Goal: Task Accomplishment & Management: Manage account settings

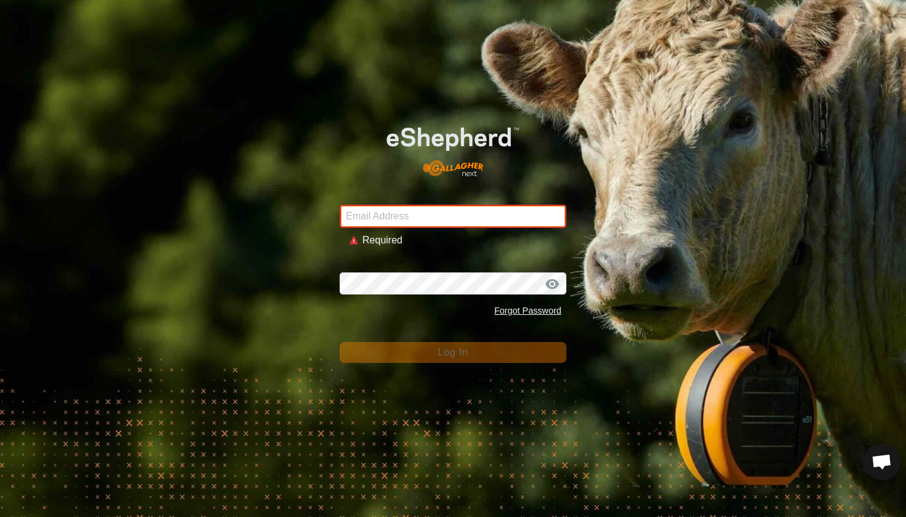
type input "[PERSON_NAME][EMAIL_ADDRESS][DOMAIN_NAME]"
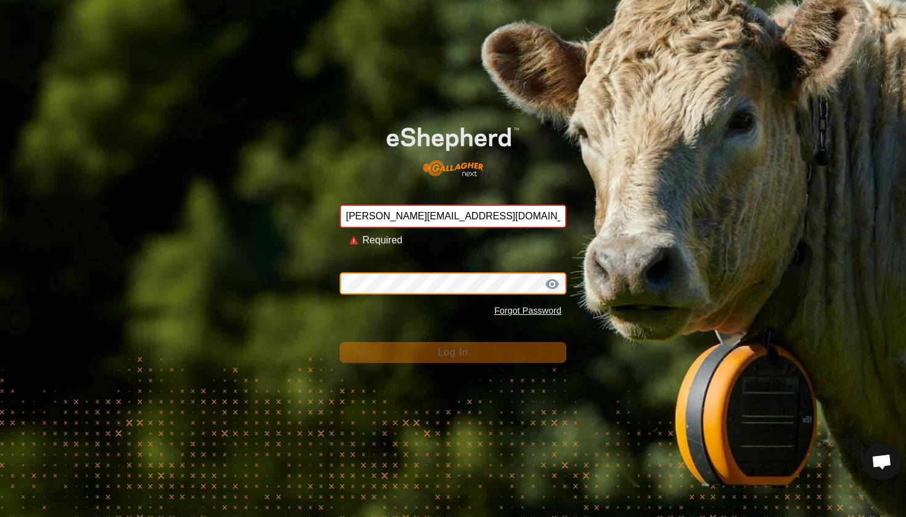
click at [453, 342] on button "Log In" at bounding box center [453, 352] width 227 height 21
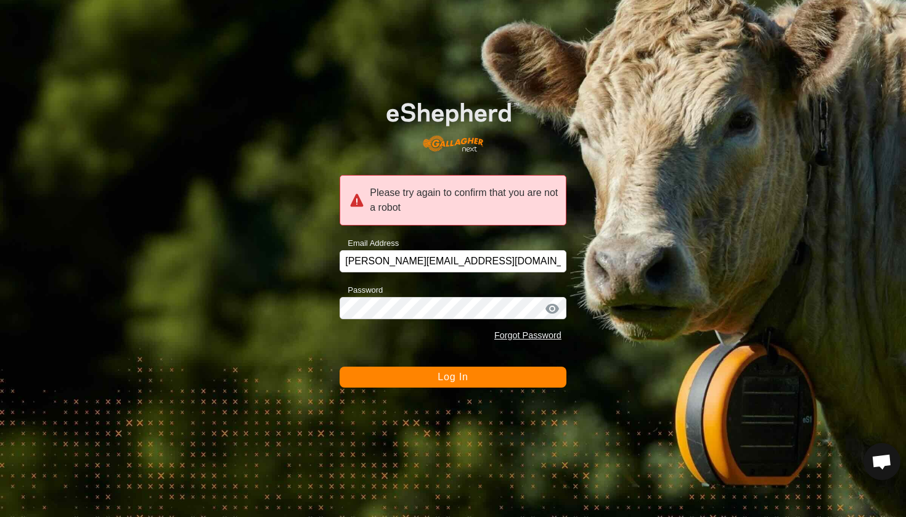
click at [554, 310] on div at bounding box center [552, 309] width 18 height 12
click at [471, 387] on button "Log In" at bounding box center [453, 377] width 227 height 21
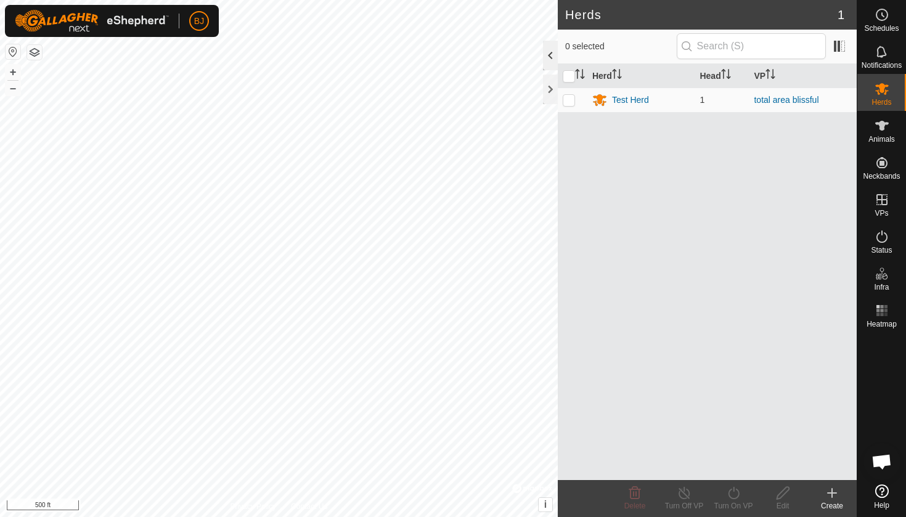
click at [556, 57] on div at bounding box center [550, 56] width 15 height 30
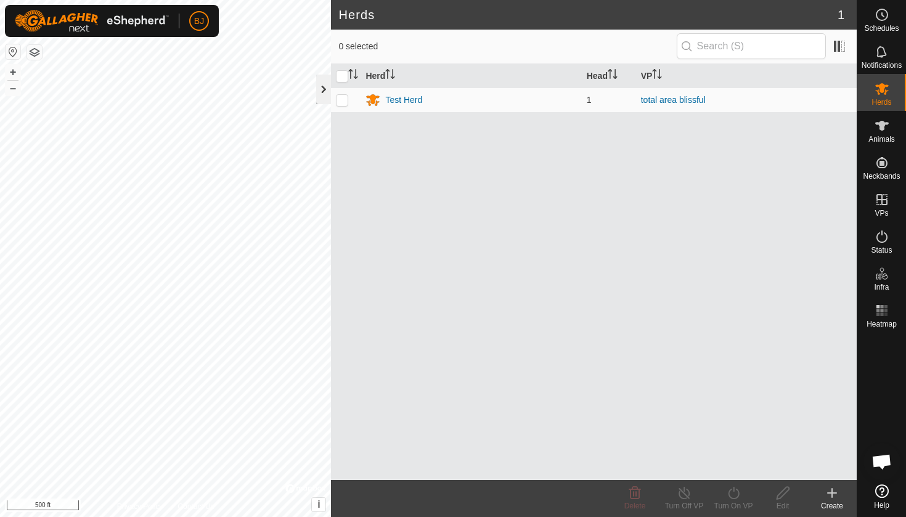
click at [324, 81] on div at bounding box center [323, 90] width 15 height 30
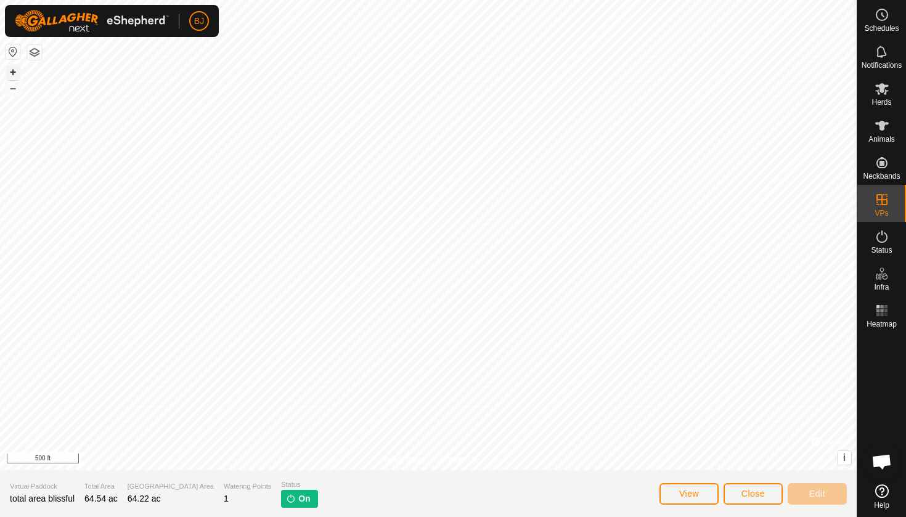
click at [14, 75] on button "+" at bounding box center [13, 72] width 15 height 15
click at [18, 70] on button "+" at bounding box center [13, 72] width 15 height 15
click at [12, 91] on button "–" at bounding box center [13, 88] width 15 height 15
click at [879, 103] on span "Herds" at bounding box center [882, 102] width 20 height 7
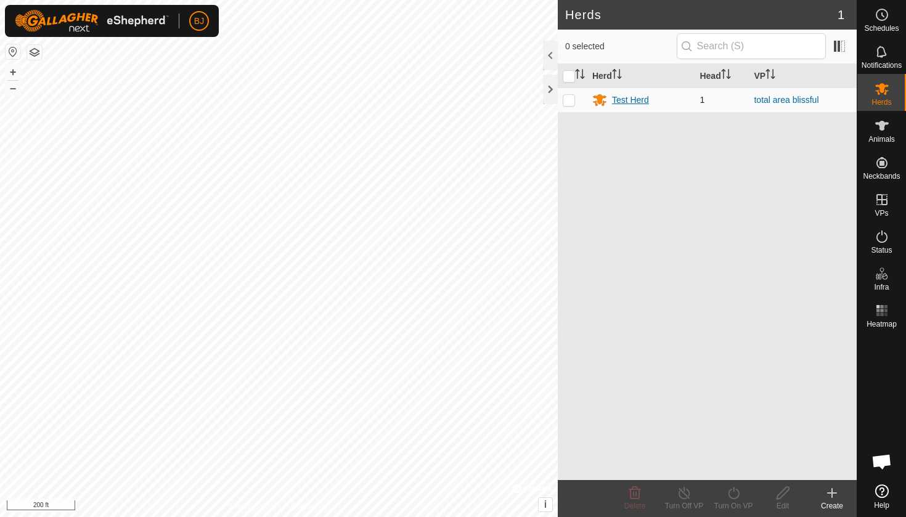
click at [616, 94] on div "Test Herd" at bounding box center [630, 100] width 37 height 13
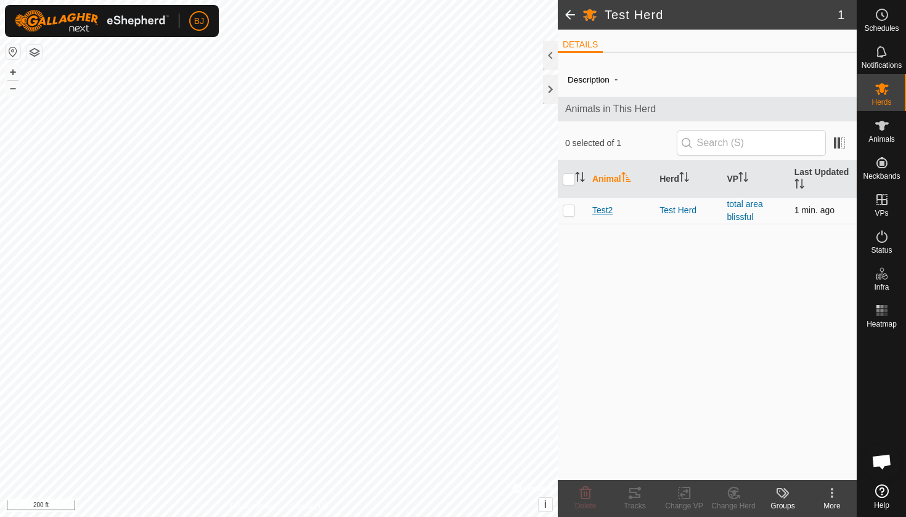
click at [607, 207] on span "Test2" at bounding box center [603, 210] width 20 height 13
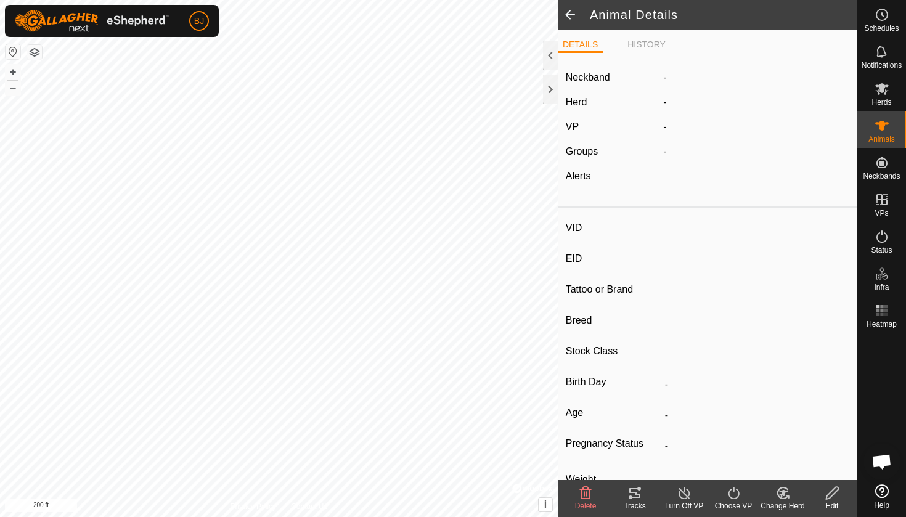
type input "Test2"
type input "-"
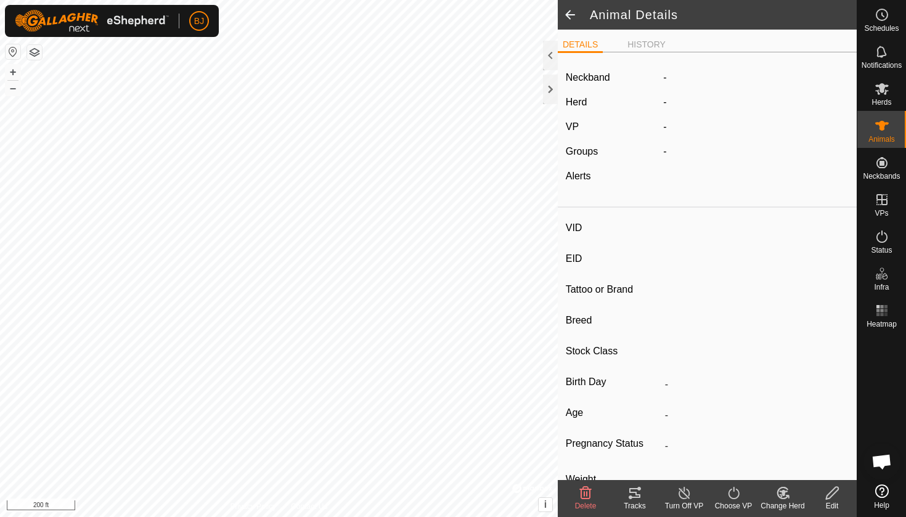
type input "0 kg"
type input "-"
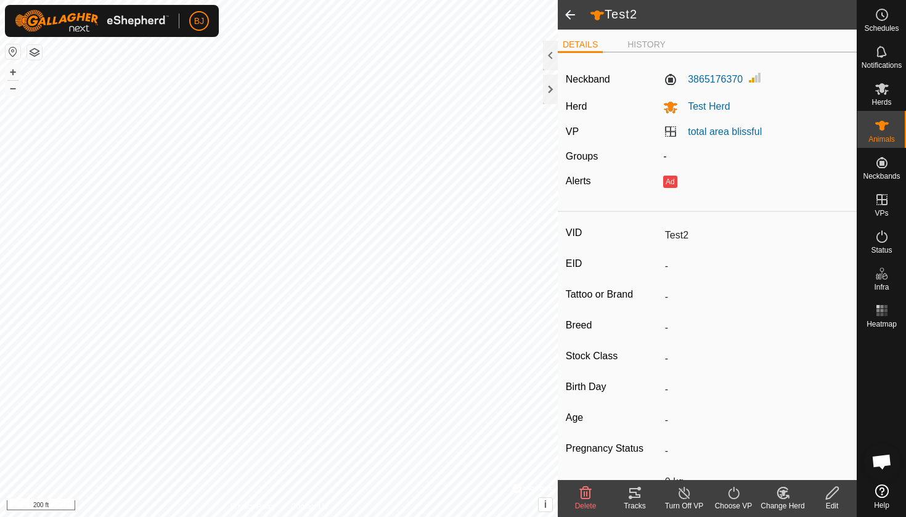
click at [641, 503] on div "Tracks" at bounding box center [634, 506] width 49 height 11
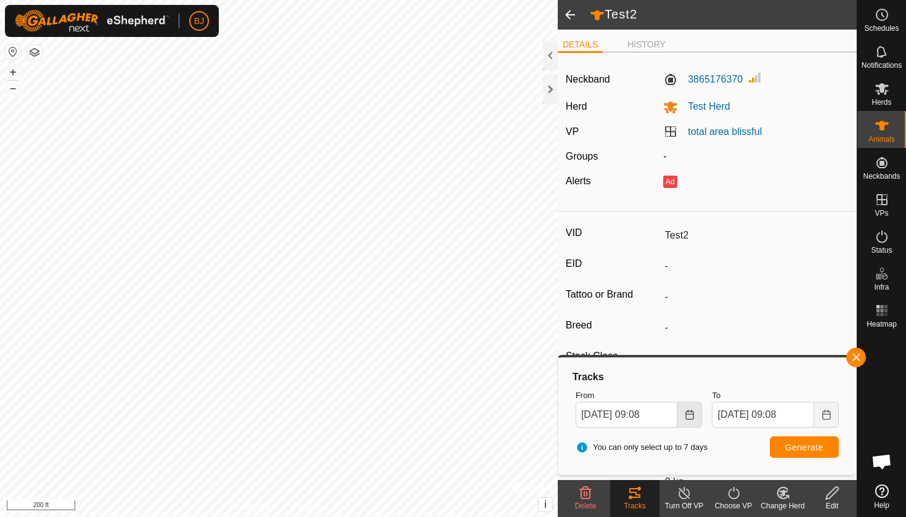
click at [685, 419] on button "Choose Date" at bounding box center [690, 415] width 25 height 26
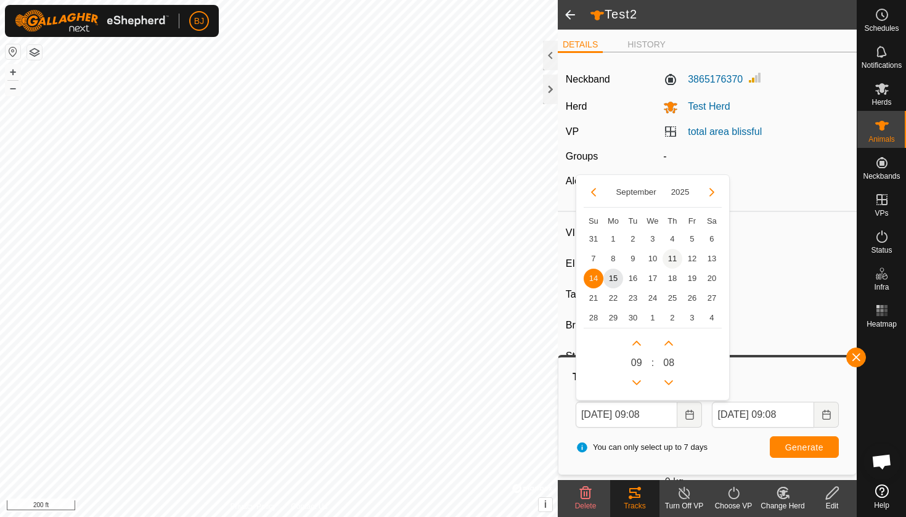
click at [667, 255] on span "11" at bounding box center [673, 259] width 20 height 20
type input "[DATE] 09:08"
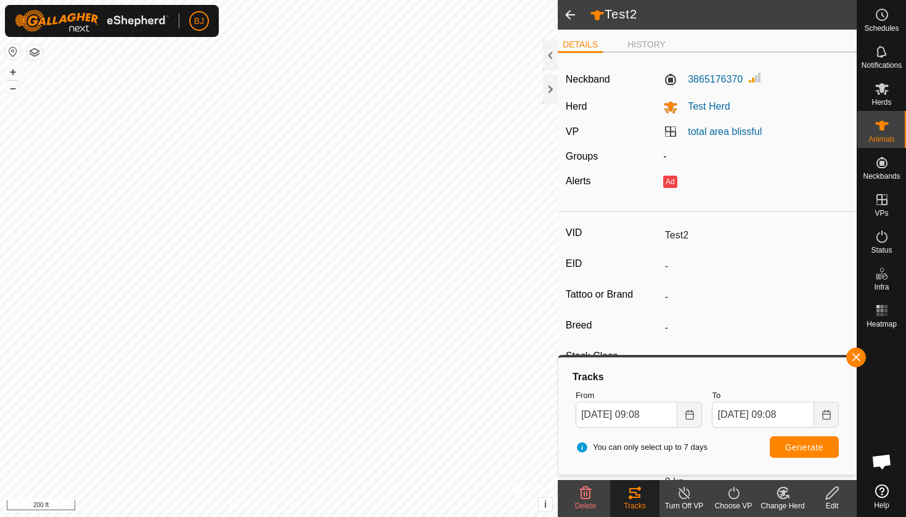
click at [780, 442] on button "Generate" at bounding box center [804, 448] width 69 height 22
click at [556, 94] on div at bounding box center [550, 90] width 15 height 30
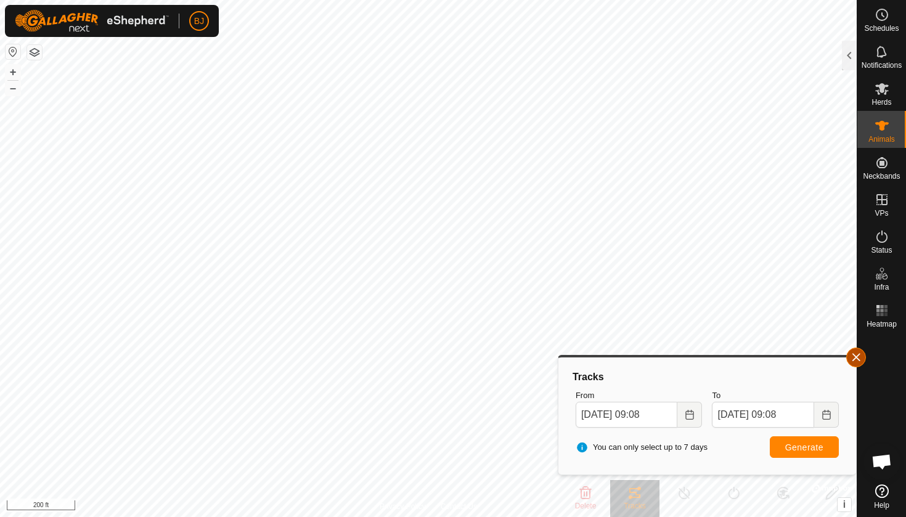
click at [860, 355] on button "button" at bounding box center [857, 358] width 20 height 20
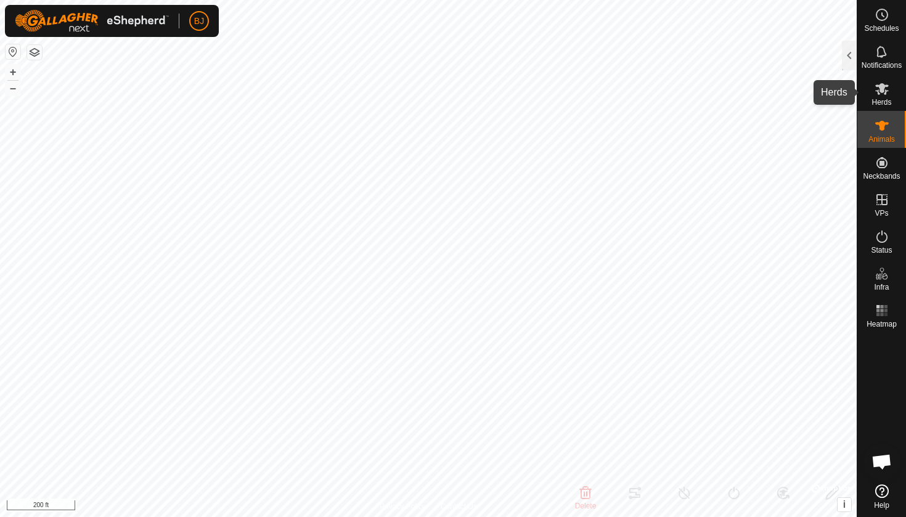
click at [884, 102] on span "Herds" at bounding box center [882, 102] width 20 height 7
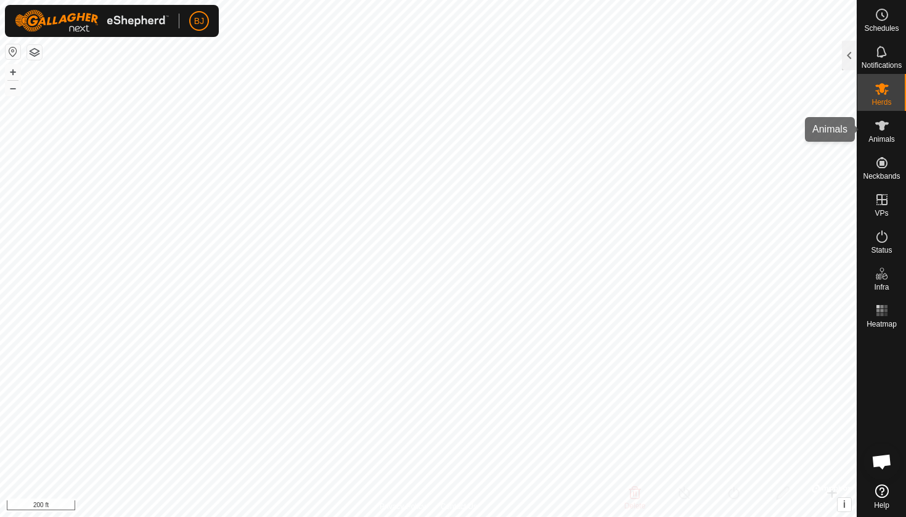
click at [883, 129] on icon at bounding box center [883, 126] width 14 height 10
click at [852, 54] on div at bounding box center [849, 56] width 15 height 30
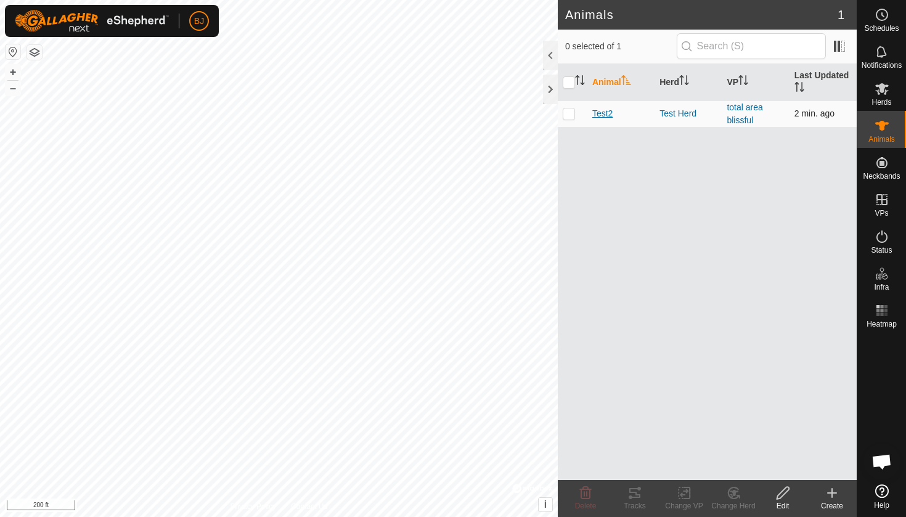
click at [606, 117] on span "Test2" at bounding box center [603, 113] width 20 height 13
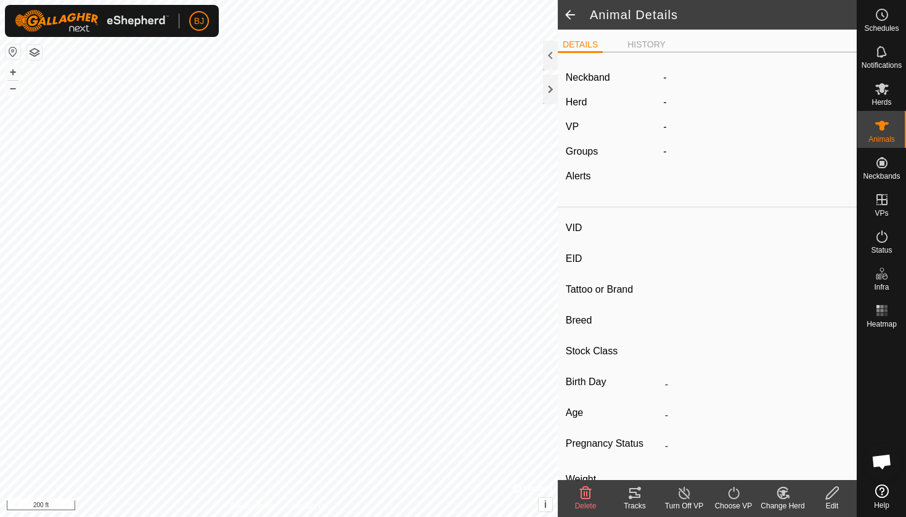
type input "Test2"
type input "-"
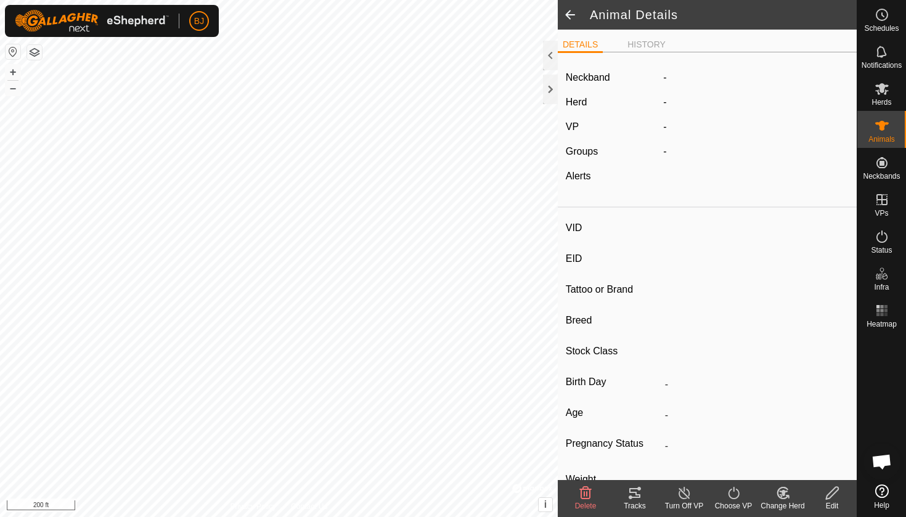
type input "0 kg"
type input "-"
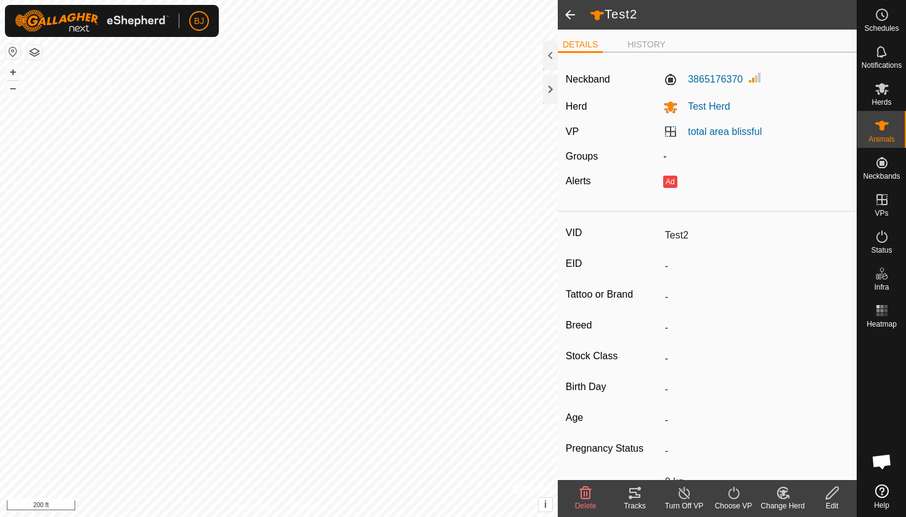
click at [635, 493] on icon at bounding box center [635, 493] width 11 height 10
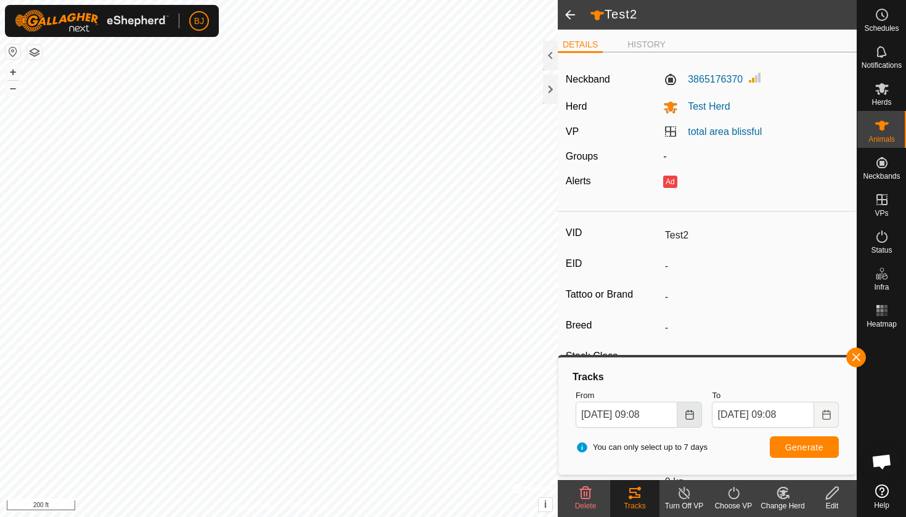
click at [686, 407] on button "Choose Date" at bounding box center [690, 415] width 25 height 26
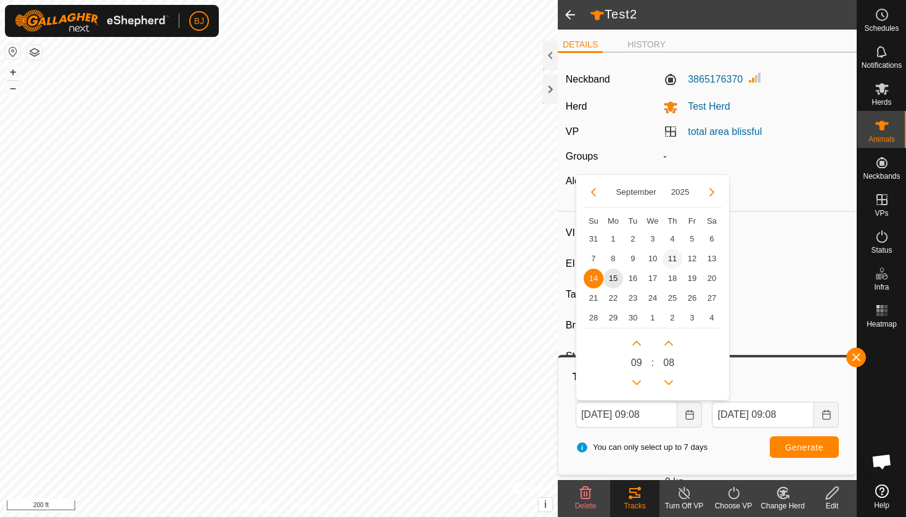
click at [670, 262] on span "11" at bounding box center [673, 259] width 20 height 20
type input "[DATE] 09:08"
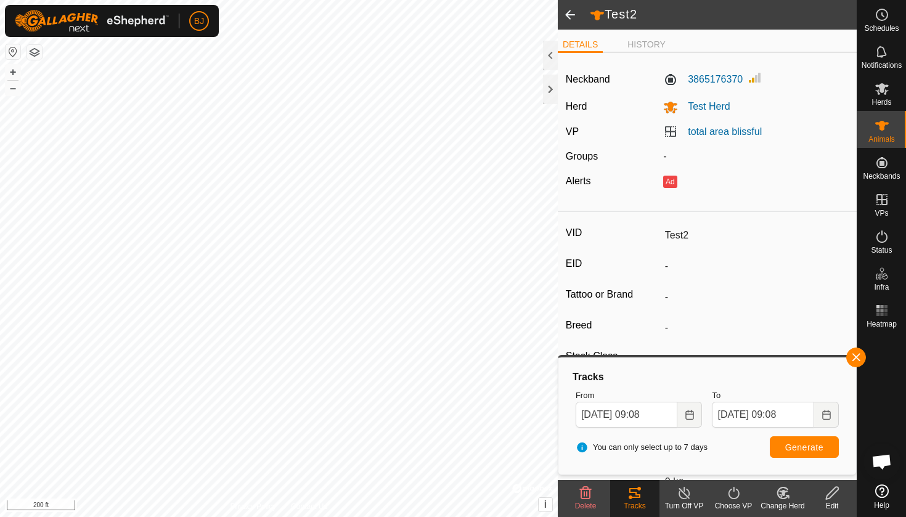
click at [799, 445] on span "Generate" at bounding box center [805, 448] width 38 height 10
click at [551, 49] on div at bounding box center [550, 56] width 15 height 30
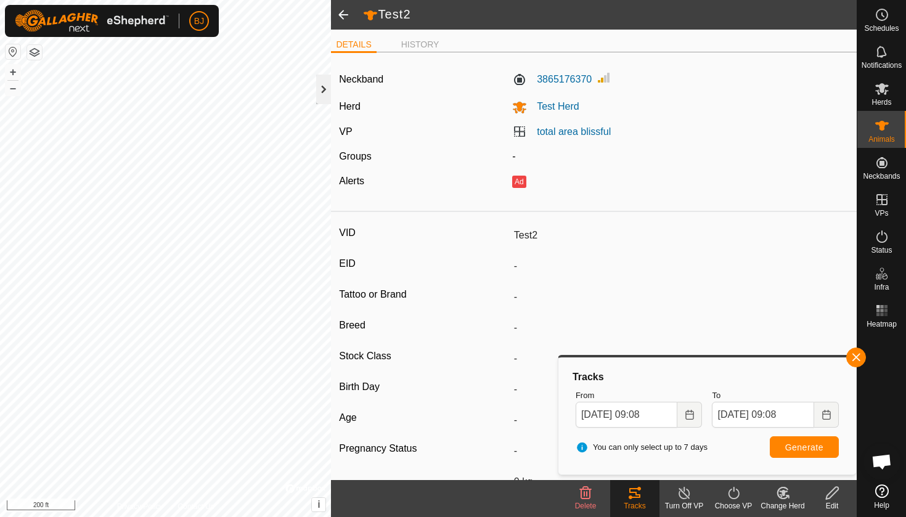
click at [321, 86] on div at bounding box center [323, 90] width 15 height 30
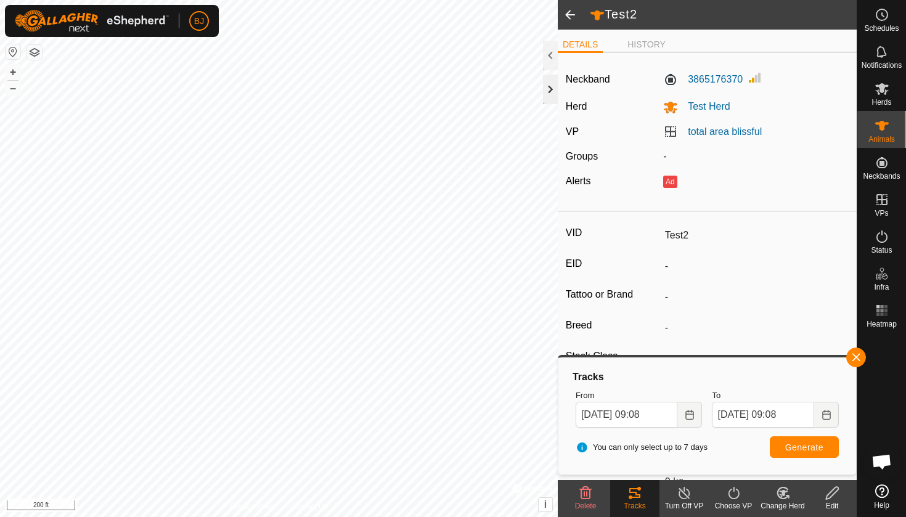
click at [553, 95] on div at bounding box center [550, 90] width 15 height 30
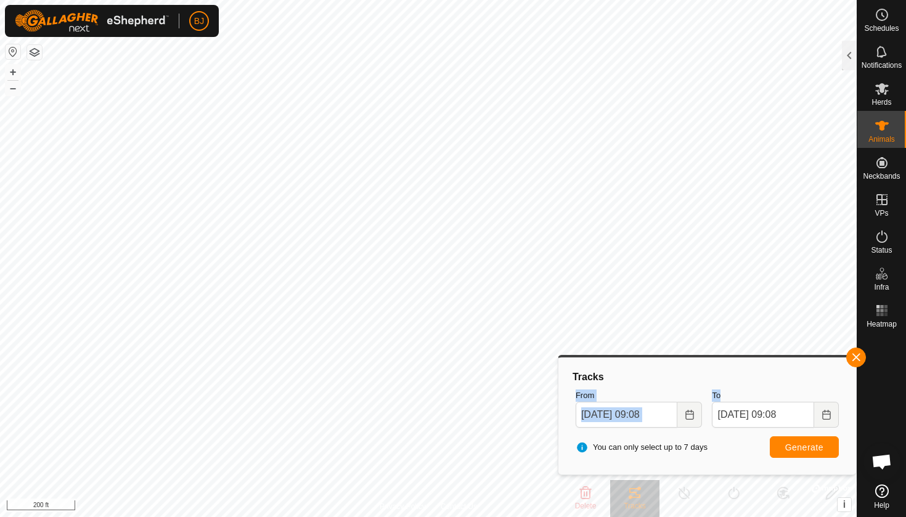
drag, startPoint x: 704, startPoint y: 376, endPoint x: 762, endPoint y: 430, distance: 80.3
click at [763, 430] on div "Tracks From [DATE] 09:08 To [DATE] 09:08 You can only select up to 7 days Gener…" at bounding box center [708, 416] width 288 height 107
click at [724, 455] on div "You can only select up to 7 days Generate" at bounding box center [707, 448] width 273 height 30
click at [882, 25] on span "Schedules" at bounding box center [881, 28] width 35 height 7
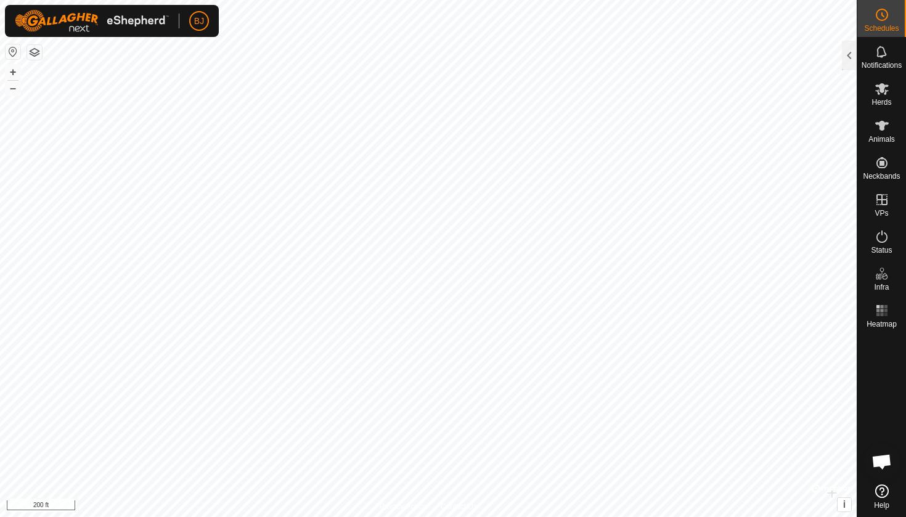
click at [885, 23] on es-schedule-vp-svg-icon at bounding box center [882, 15] width 22 height 20
click at [853, 46] on div at bounding box center [849, 56] width 15 height 30
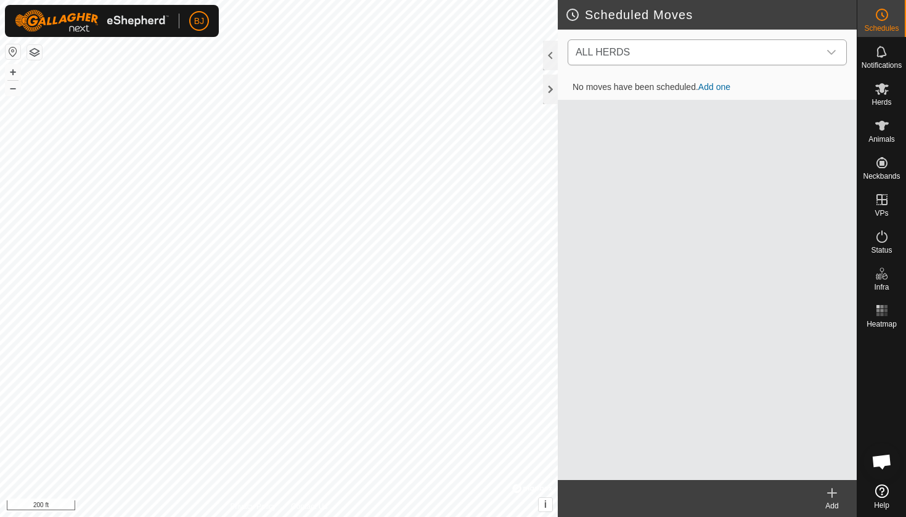
click at [798, 54] on span "ALL HERDS" at bounding box center [695, 52] width 248 height 25
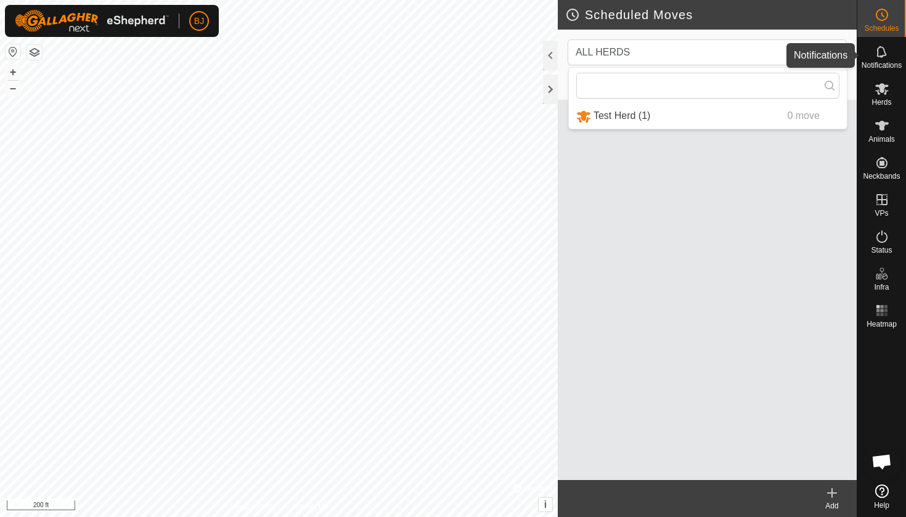
click at [879, 60] on es-notification-svg-icon at bounding box center [882, 52] width 22 height 20
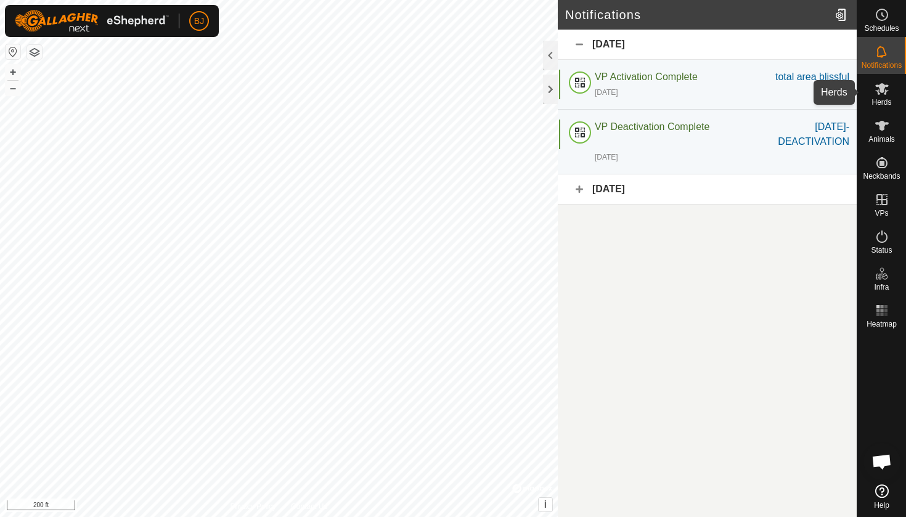
click at [884, 88] on icon at bounding box center [883, 89] width 14 height 12
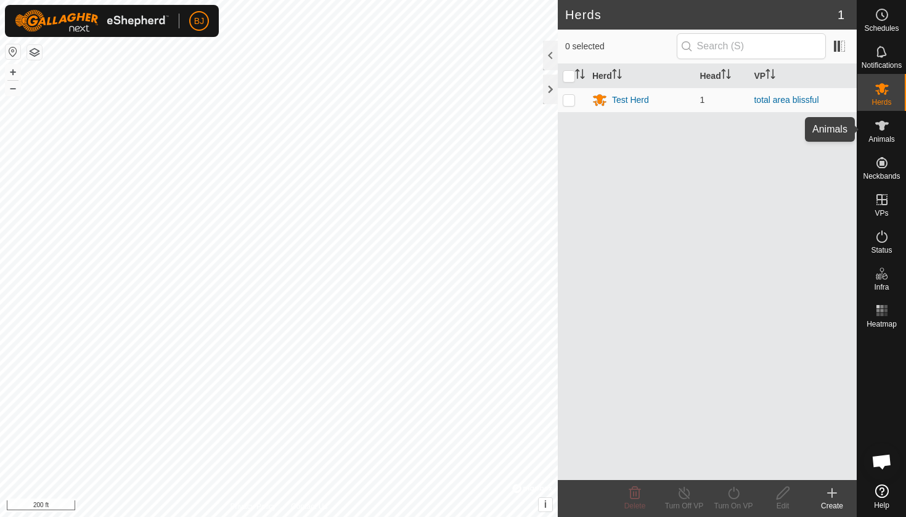
click at [884, 132] on icon at bounding box center [882, 125] width 15 height 15
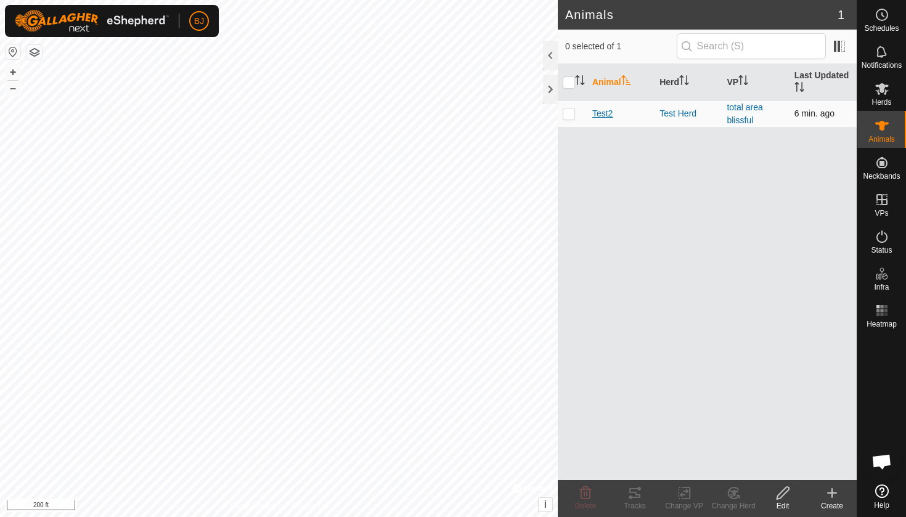
click at [608, 112] on span "Test2" at bounding box center [603, 113] width 20 height 13
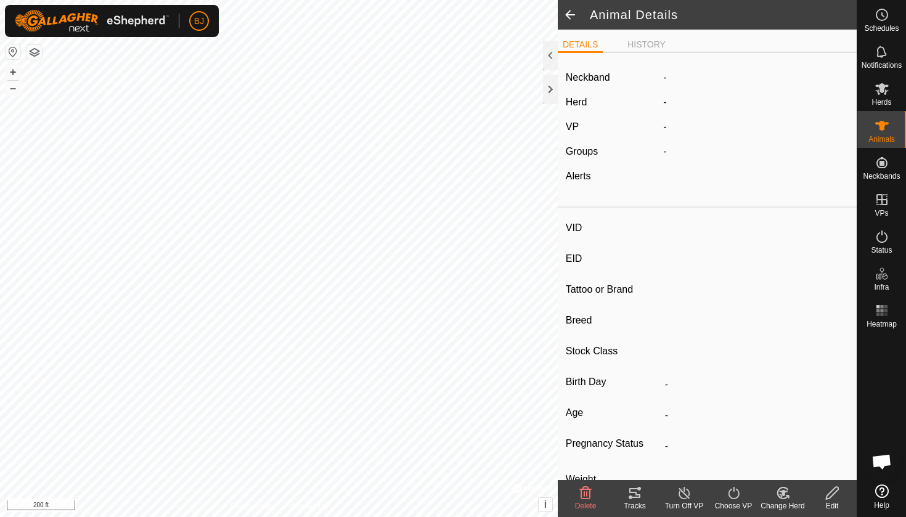
type input "Test2"
type input "-"
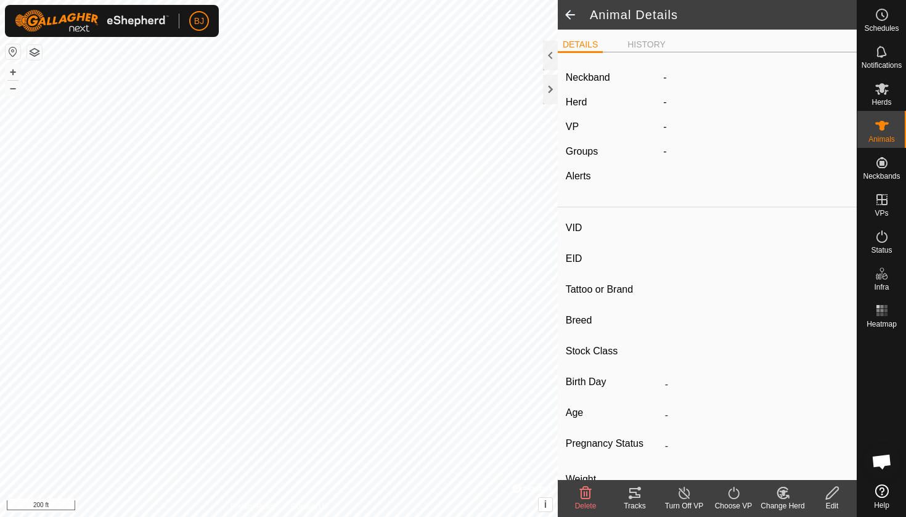
type input "0 kg"
type input "-"
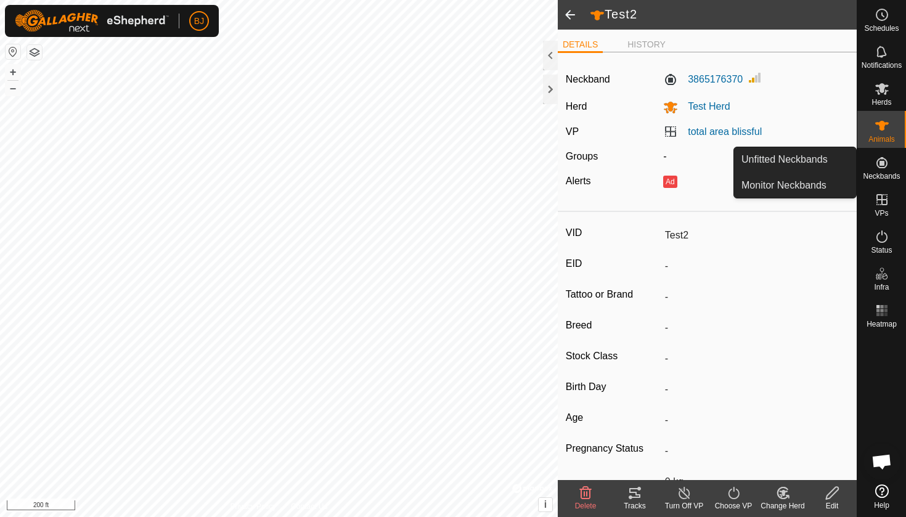
click at [887, 168] on icon at bounding box center [882, 162] width 15 height 15
click at [878, 168] on icon at bounding box center [882, 162] width 15 height 15
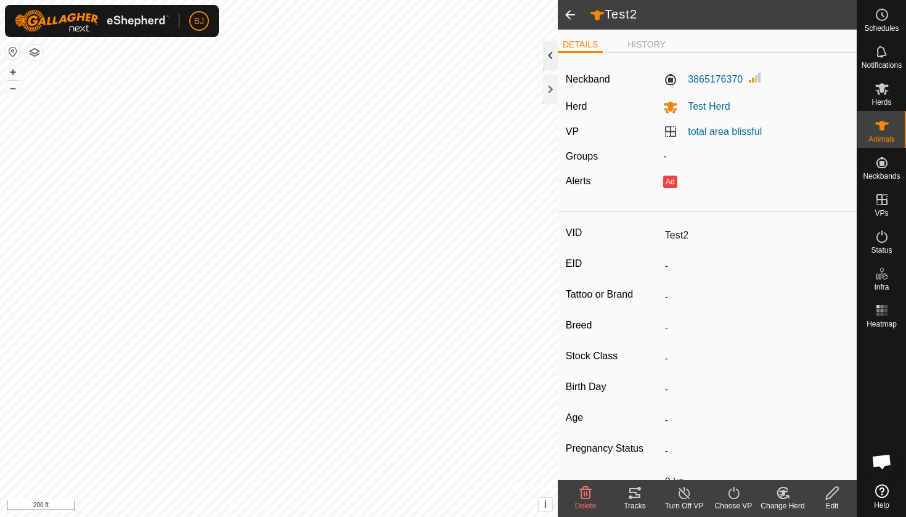
click at [549, 67] on div at bounding box center [550, 56] width 15 height 30
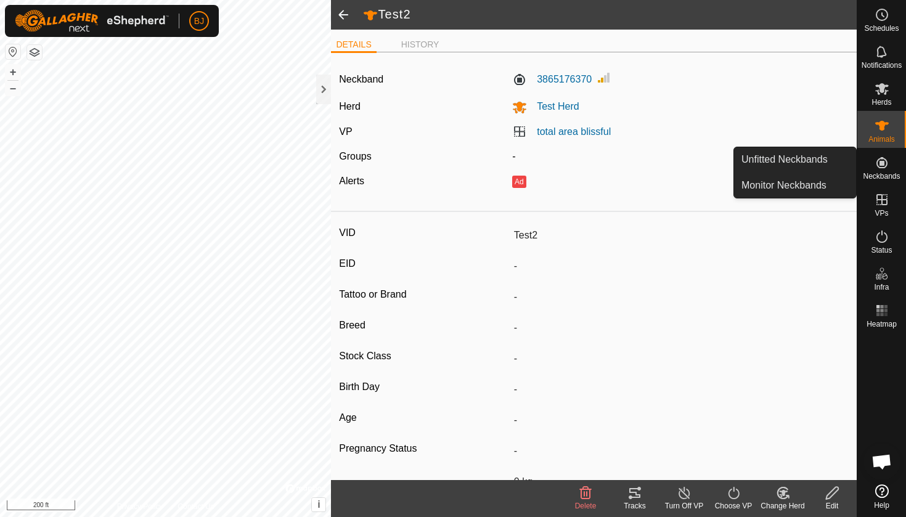
click at [890, 167] on es-neckbands-svg-icon at bounding box center [882, 163] width 22 height 20
click at [879, 167] on icon at bounding box center [882, 162] width 11 height 11
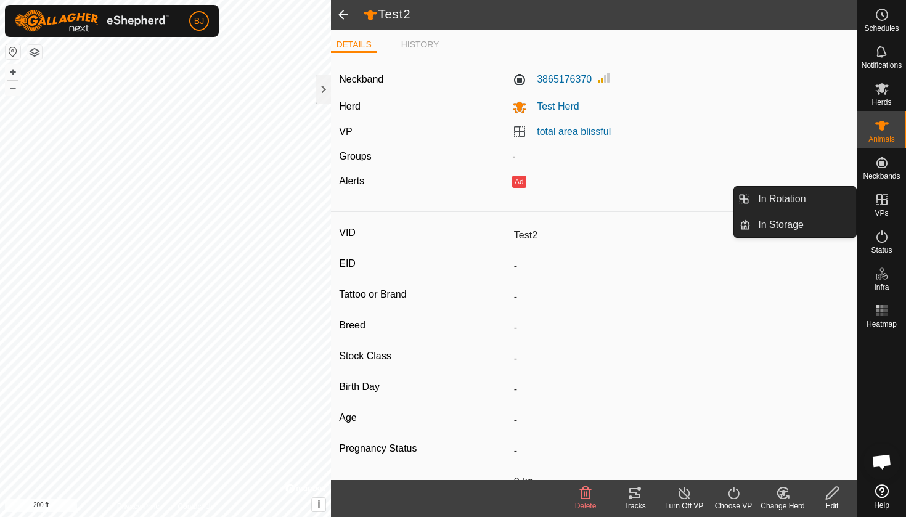
click at [882, 210] on span "VPs" at bounding box center [882, 213] width 14 height 7
click at [832, 202] on link "In Rotation" at bounding box center [803, 199] width 105 height 25
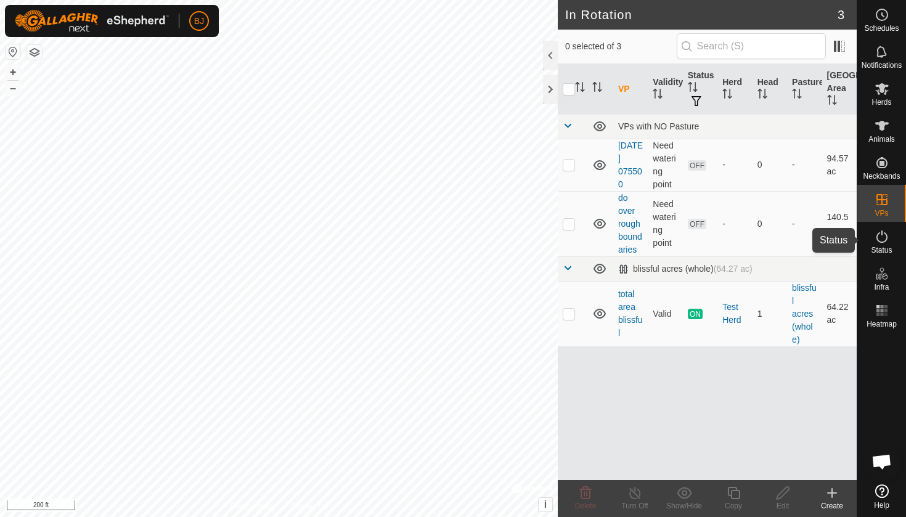
click at [885, 245] on es-activation-svg-icon at bounding box center [882, 237] width 22 height 20
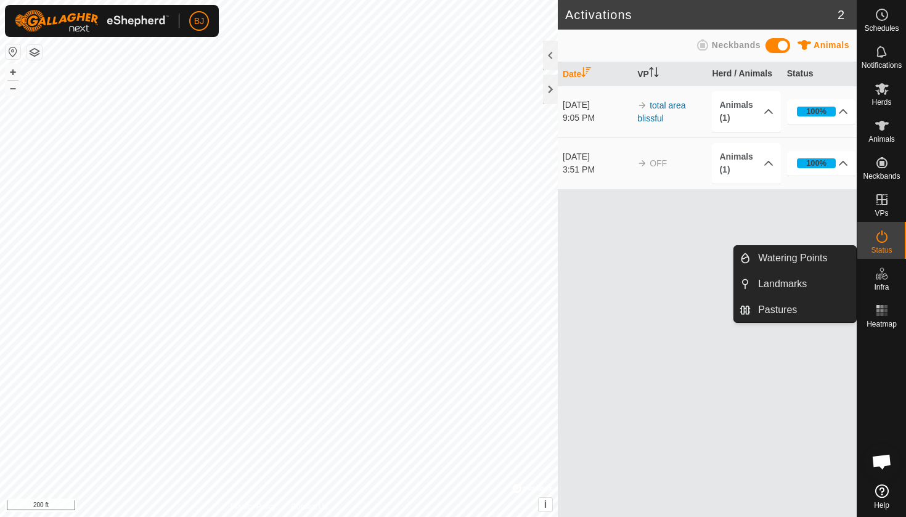
click at [879, 271] on icon at bounding box center [882, 273] width 15 height 15
click at [889, 271] on icon at bounding box center [882, 273] width 15 height 15
click at [808, 266] on link "Watering Points" at bounding box center [803, 258] width 105 height 25
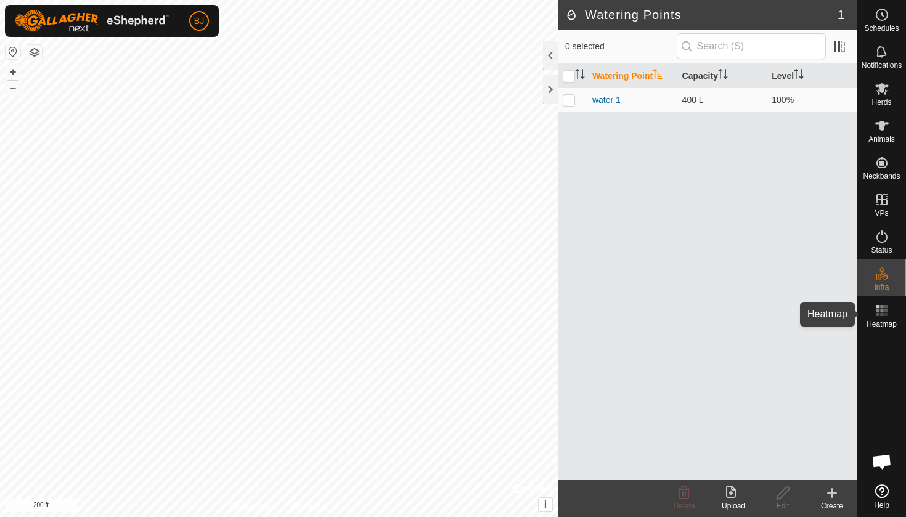
click at [879, 312] on rect at bounding box center [878, 310] width 3 height 3
